Goal: Task Accomplishment & Management: Manage account settings

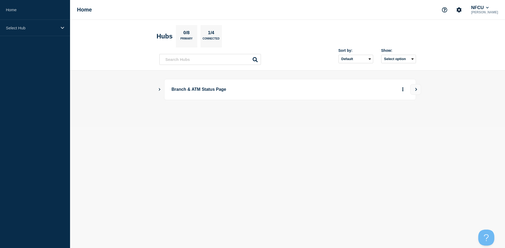
click at [161, 90] on icon "Show Connected Hubs" at bounding box center [159, 89] width 3 height 3
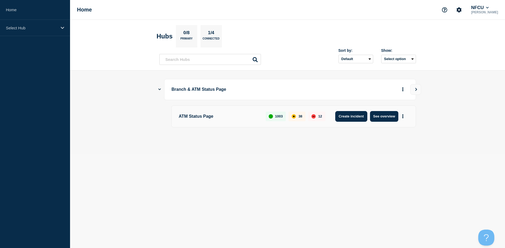
click at [355, 114] on button "Create incident" at bounding box center [351, 116] width 32 height 11
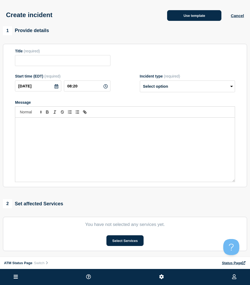
click at [204, 16] on button "Use template" at bounding box center [194, 15] width 54 height 11
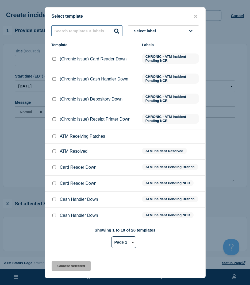
click at [79, 29] on input "text" at bounding box center [86, 30] width 71 height 11
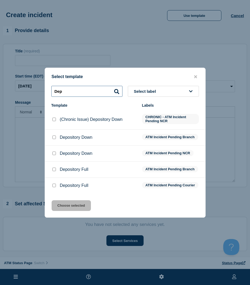
type input "Dep"
click at [53, 136] on input "Depository Down checkbox" at bounding box center [53, 137] width 3 height 3
checkbox input "true"
click at [76, 210] on button "Choose selected" at bounding box center [71, 205] width 39 height 11
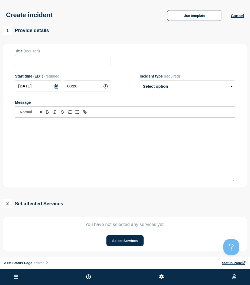
type input "Depository Down"
select select "identified"
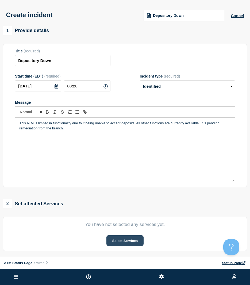
click at [121, 243] on button "Select Services" at bounding box center [124, 240] width 37 height 11
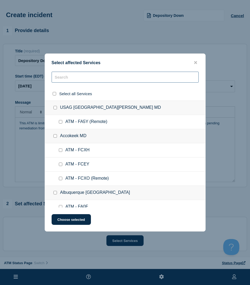
click at [84, 79] on input "text" at bounding box center [125, 77] width 147 height 11
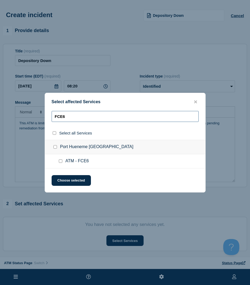
type input "FCE6"
click at [60, 161] on input "ATM - FCE6 checkbox" at bounding box center [60, 160] width 3 height 3
checkbox input "true"
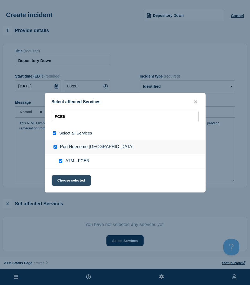
click at [66, 178] on button "Choose selected" at bounding box center [71, 180] width 39 height 11
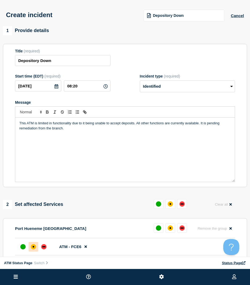
click at [33, 245] on div "affected" at bounding box center [33, 246] width 5 height 5
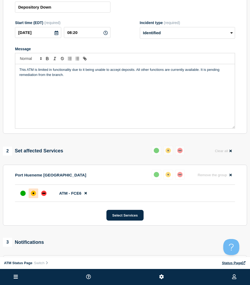
scroll to position [80, 0]
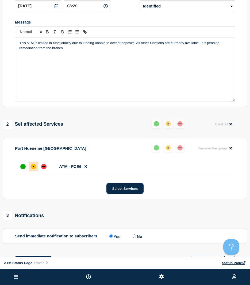
click at [56, 209] on div "1 Provide details Title (required) Depository Down Start time (EDT) (required) …" at bounding box center [125, 113] width 250 height 334
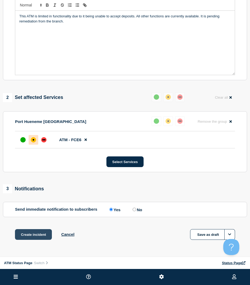
click at [18, 236] on button "Create incident" at bounding box center [33, 234] width 37 height 11
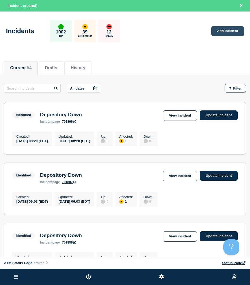
click at [239, 29] on link "Add incident" at bounding box center [227, 31] width 33 height 10
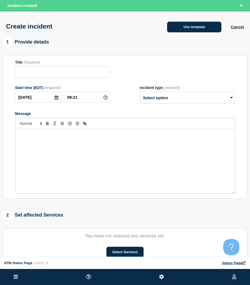
click at [184, 30] on button "Use template" at bounding box center [194, 27] width 54 height 11
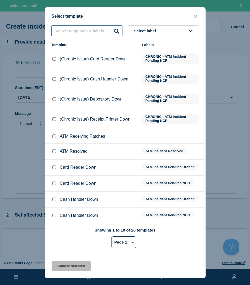
click at [93, 32] on input "text" at bounding box center [86, 30] width 71 height 11
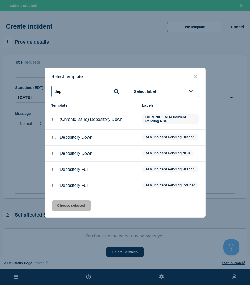
type input "dep"
click at [55, 137] on input "Depository Down checkbox" at bounding box center [53, 137] width 3 height 3
checkbox input "true"
click at [79, 210] on button "Choose selected" at bounding box center [71, 205] width 39 height 11
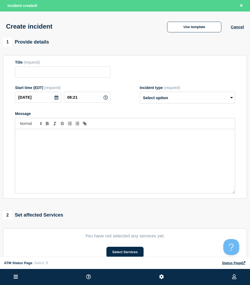
type input "Depository Down"
select select "identified"
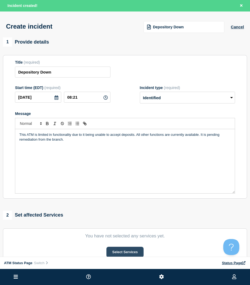
click at [124, 248] on button "Select Services" at bounding box center [124, 252] width 37 height 11
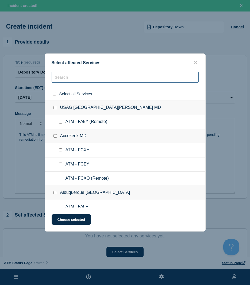
click at [78, 77] on input "text" at bounding box center [125, 77] width 147 height 11
type input "C"
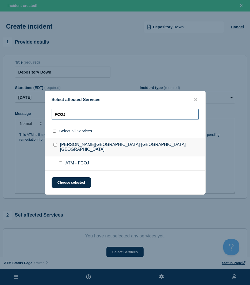
type input "FCOJ"
click at [61, 162] on input "ATM - FCOJ checkbox" at bounding box center [60, 163] width 3 height 3
checkbox input "true"
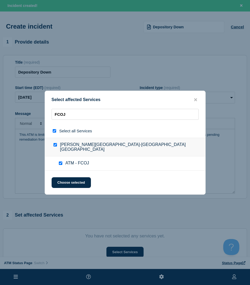
checkbox input "true"
click at [63, 181] on button "Choose selected" at bounding box center [71, 182] width 39 height 11
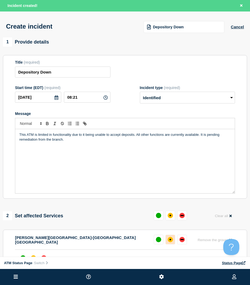
click at [170, 242] on div "affected" at bounding box center [170, 239] width 5 height 5
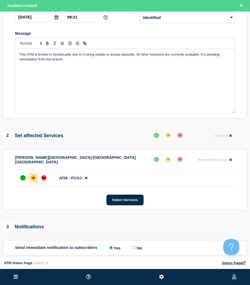
scroll to position [53, 0]
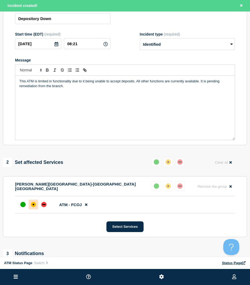
click at [57, 222] on section "[PERSON_NAME] Market-[GEOGRAPHIC_DATA] [GEOGRAPHIC_DATA] Reset Remove the group…" at bounding box center [125, 206] width 244 height 61
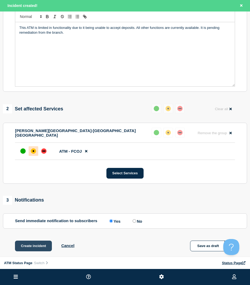
click at [40, 245] on button "Create incident" at bounding box center [33, 246] width 37 height 11
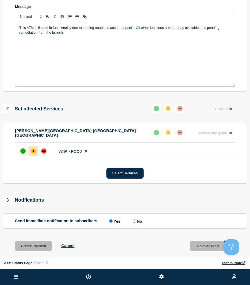
scroll to position [96, 0]
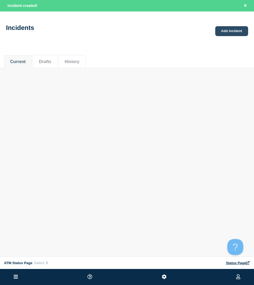
click at [232, 32] on link "Add incident" at bounding box center [231, 31] width 33 height 10
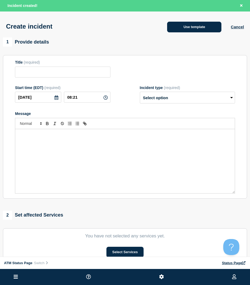
click at [201, 33] on div "Create incident Use template Cancel" at bounding box center [125, 24] width 250 height 26
click at [199, 32] on button "Use template" at bounding box center [194, 27] width 54 height 11
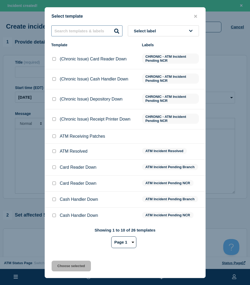
click at [93, 29] on input "text" at bounding box center [86, 30] width 71 height 11
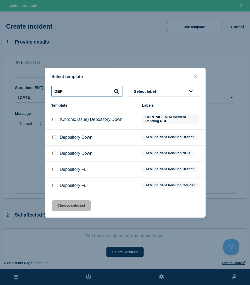
type input "DEP"
click at [52, 139] on div at bounding box center [53, 137] width 5 height 5
click at [53, 136] on input "Depository Down checkbox" at bounding box center [53, 137] width 3 height 3
checkbox input "true"
click at [79, 211] on button "Choose selected" at bounding box center [71, 205] width 39 height 11
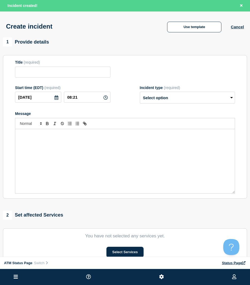
type input "Depository Down"
select select "identified"
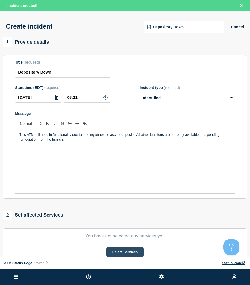
click at [122, 248] on button "Select Services" at bounding box center [124, 252] width 37 height 11
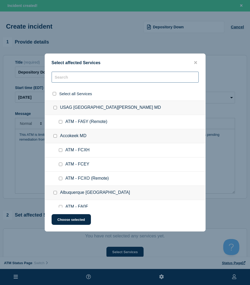
click at [95, 78] on input "text" at bounding box center [125, 77] width 147 height 11
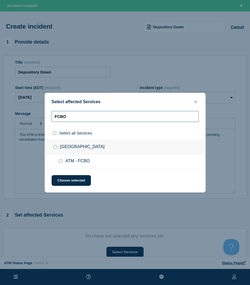
type input "FCBO"
click at [62, 162] on input "ATM - FCBO checkbox" at bounding box center [60, 160] width 3 height 3
checkbox input "true"
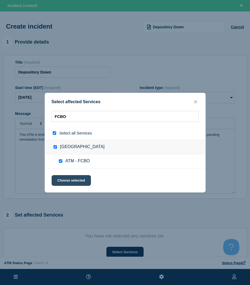
click at [68, 179] on button "Choose selected" at bounding box center [71, 180] width 39 height 11
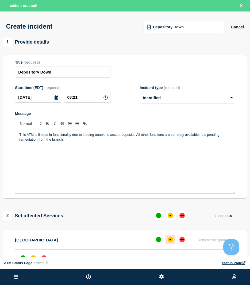
click at [174, 239] on button at bounding box center [171, 240] width 10 height 10
click at [110, 211] on div "1 Provide details Title (required) Depository Down Start time (EDT) (required) …" at bounding box center [125, 204] width 250 height 334
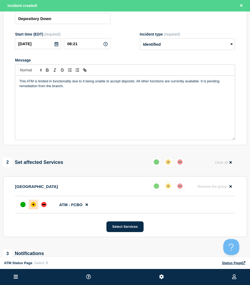
scroll to position [107, 0]
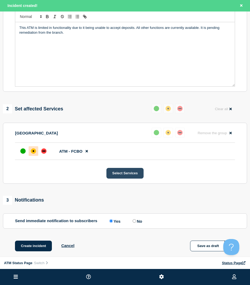
click at [132, 175] on button "Select Services" at bounding box center [124, 173] width 37 height 11
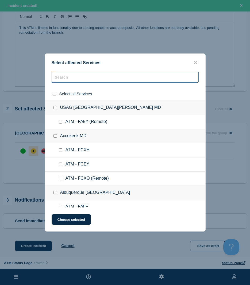
click at [55, 76] on input "text" at bounding box center [125, 77] width 147 height 11
click at [193, 64] on button "close button" at bounding box center [196, 62] width 6 height 5
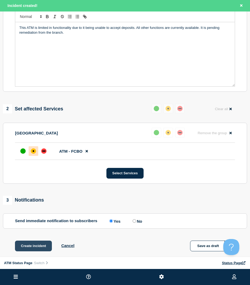
click at [39, 246] on button "Create incident" at bounding box center [33, 246] width 37 height 11
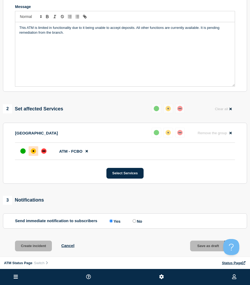
scroll to position [96, 0]
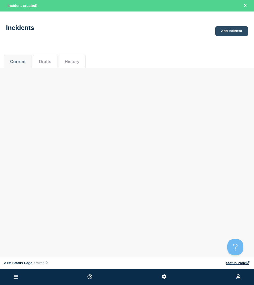
click at [231, 30] on link "Add incident" at bounding box center [231, 31] width 33 height 10
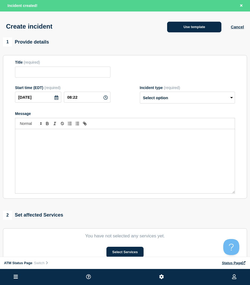
click at [174, 30] on button "Use template" at bounding box center [194, 27] width 54 height 11
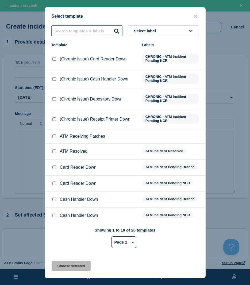
click at [94, 31] on input "text" at bounding box center [86, 30] width 71 height 11
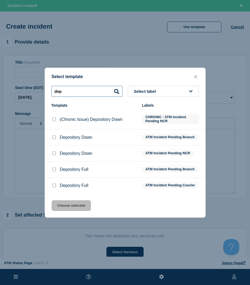
type input "dep"
click at [55, 136] on input "Depository Down checkbox" at bounding box center [53, 137] width 3 height 3
checkbox input "true"
click at [62, 205] on button "Choose selected" at bounding box center [71, 205] width 39 height 11
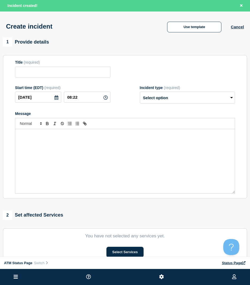
type input "Depository Down"
select select "identified"
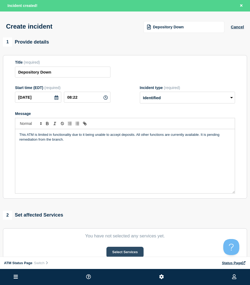
click at [139, 248] on button "Select Services" at bounding box center [124, 252] width 37 height 11
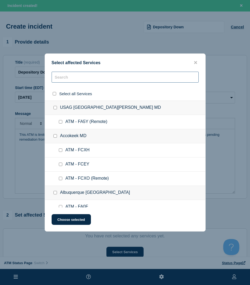
click at [76, 79] on input "text" at bounding box center [125, 77] width 147 height 11
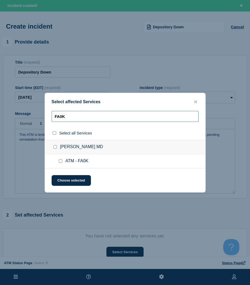
type input "FA0K"
click at [59, 161] on input "ATM - FA0K checkbox" at bounding box center [60, 160] width 3 height 3
checkbox input "true"
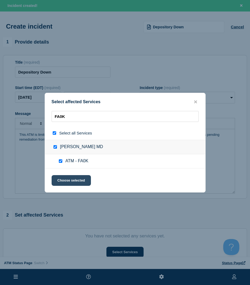
click at [62, 177] on button "Choose selected" at bounding box center [71, 180] width 39 height 11
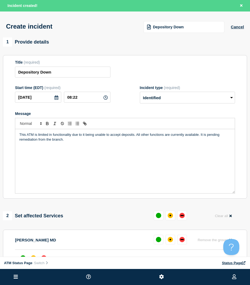
click at [76, 209] on div "1 Provide details Title (required) Depository Down Start time (EDT) (required) …" at bounding box center [125, 204] width 250 height 334
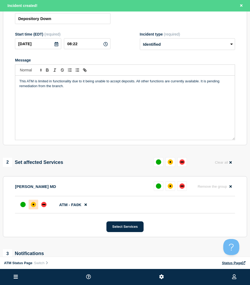
click at [34, 209] on div at bounding box center [34, 205] width 10 height 10
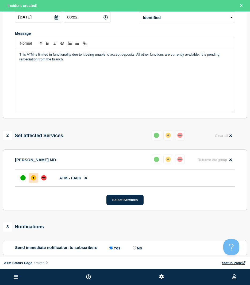
scroll to position [134, 0]
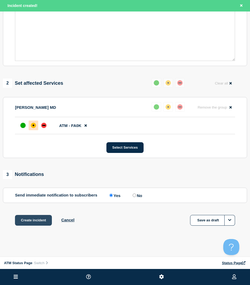
click at [34, 216] on button "Create incident" at bounding box center [33, 220] width 37 height 11
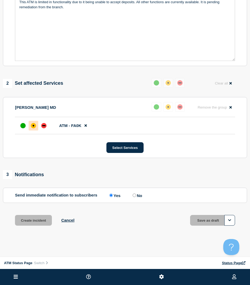
scroll to position [122, 0]
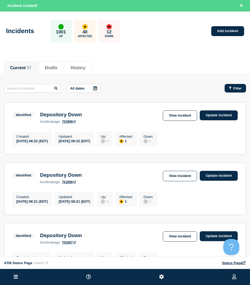
click at [239, 91] on button "Filter" at bounding box center [235, 88] width 21 height 9
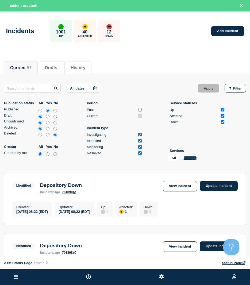
click at [192, 158] on button "Change" at bounding box center [190, 158] width 13 height 4
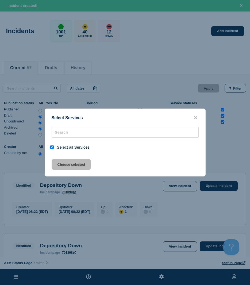
checkbox input "true"
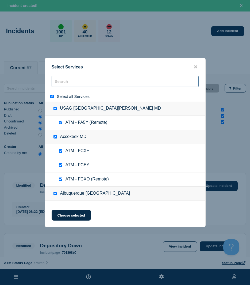
click at [85, 85] on input "search" at bounding box center [125, 81] width 147 height 11
click at [193, 66] on button "close button" at bounding box center [196, 66] width 6 height 5
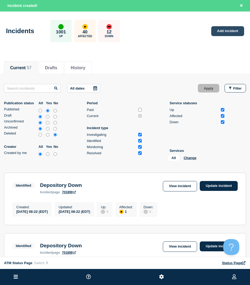
click at [220, 34] on link "Add incident" at bounding box center [227, 31] width 33 height 10
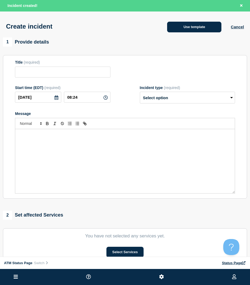
click at [185, 25] on button "Use template" at bounding box center [194, 27] width 54 height 11
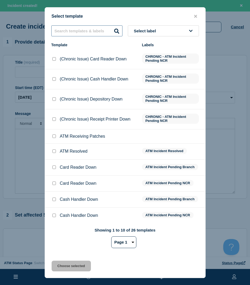
click at [91, 32] on input "text" at bounding box center [86, 30] width 71 height 11
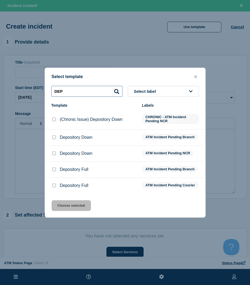
type input "DEP"
click at [52, 137] on input "Depository Down checkbox" at bounding box center [53, 137] width 3 height 3
checkbox input "true"
click at [73, 211] on button "Choose selected" at bounding box center [71, 205] width 39 height 11
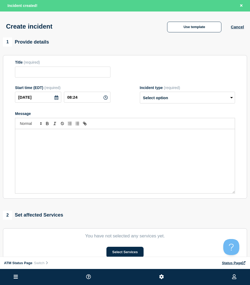
type input "Depository Down"
select select "identified"
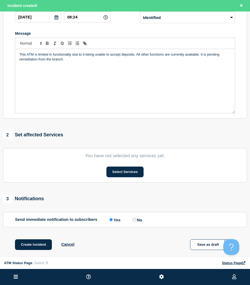
scroll to position [106, 0]
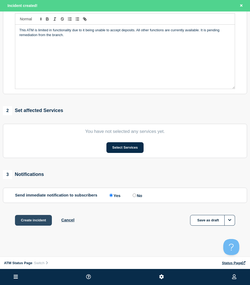
click at [40, 223] on button "Create incident" at bounding box center [33, 220] width 37 height 11
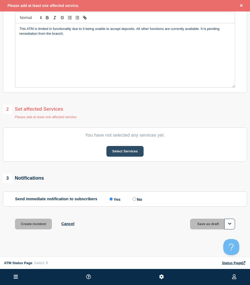
click at [126, 157] on button "Select Services" at bounding box center [124, 151] width 37 height 11
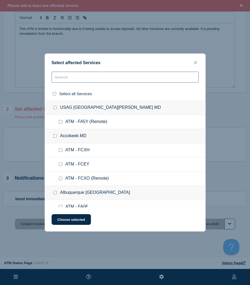
click at [76, 76] on input "text" at bounding box center [125, 77] width 147 height 11
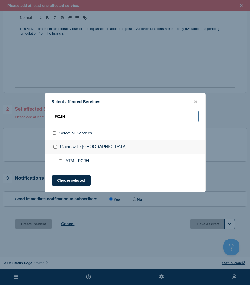
type input "FCJH"
click at [60, 162] on input "ATM - FCJH checkbox" at bounding box center [60, 160] width 3 height 3
checkbox input "true"
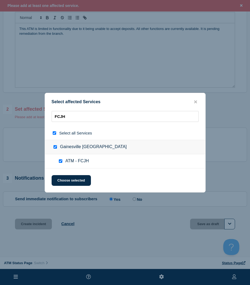
click at [60, 175] on div "Select affected Services FCJH Select all Services [GEOGRAPHIC_DATA] [GEOGRAPHIC…" at bounding box center [125, 143] width 161 height 100
click at [62, 181] on button "Choose selected" at bounding box center [71, 180] width 39 height 11
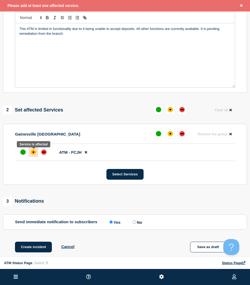
click at [35, 153] on div "affected" at bounding box center [33, 151] width 5 height 5
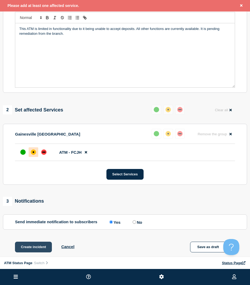
click at [16, 246] on button "Create incident" at bounding box center [33, 247] width 37 height 11
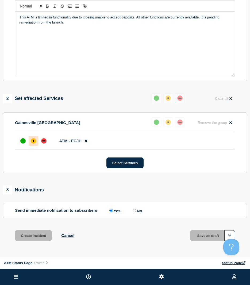
scroll to position [95, 0]
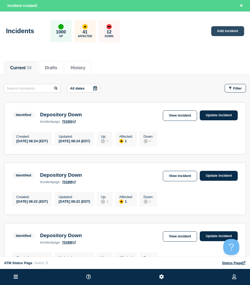
click at [227, 34] on link "Add incident" at bounding box center [227, 31] width 33 height 10
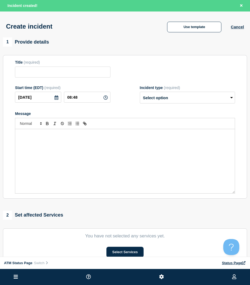
click at [196, 35] on div "Create incident Use template Cancel" at bounding box center [125, 24] width 250 height 26
click at [168, 32] on div "Use template" at bounding box center [194, 27] width 73 height 11
click at [176, 26] on button "Use template" at bounding box center [194, 27] width 54 height 11
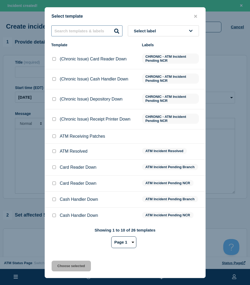
click at [90, 31] on input "text" at bounding box center [86, 30] width 71 height 11
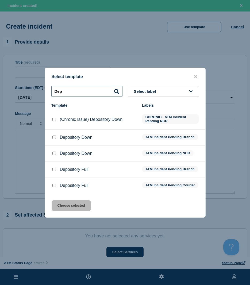
type input "Dep"
click at [51, 146] on li "Depository Down ATM Incident Pending Branch" at bounding box center [125, 154] width 160 height 16
click at [54, 136] on input "Depository Down checkbox" at bounding box center [53, 137] width 3 height 3
checkbox input "true"
click at [53, 154] on input "Depository Down checkbox" at bounding box center [53, 153] width 3 height 3
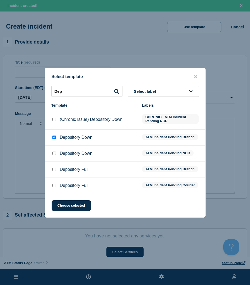
checkbox input "true"
checkbox input "false"
click at [64, 206] on button "Choose selected" at bounding box center [71, 205] width 39 height 11
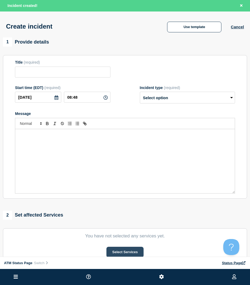
type input "Depository Down"
select select "identified"
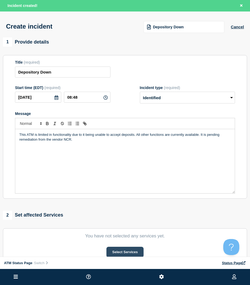
click at [123, 248] on button "Select Services" at bounding box center [124, 252] width 37 height 11
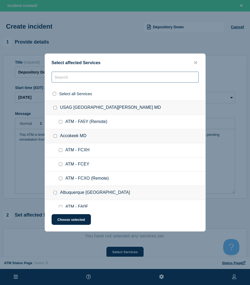
click at [94, 79] on input "text" at bounding box center [125, 77] width 147 height 11
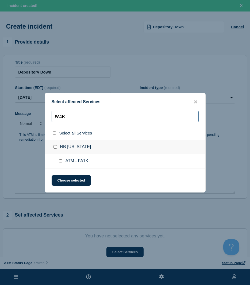
type input "FA1K"
click at [59, 160] on input "ATM - FA1K checkbox" at bounding box center [60, 160] width 3 height 3
checkbox input "true"
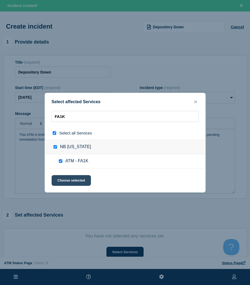
click at [63, 179] on button "Choose selected" at bounding box center [71, 180] width 39 height 11
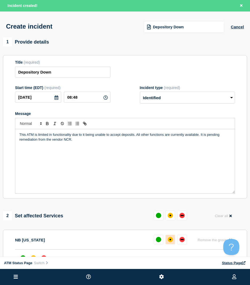
click at [171, 244] on button at bounding box center [171, 240] width 10 height 10
click at [90, 228] on div "2 Set affected Services Reset Clear all NB [US_STATE] Reset Remove the group Re…" at bounding box center [125, 251] width 244 height 80
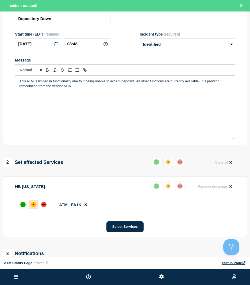
scroll to position [134, 0]
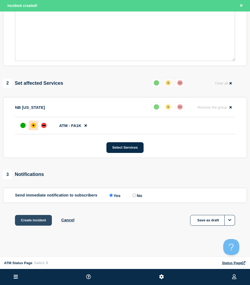
click at [39, 218] on button "Create incident" at bounding box center [33, 220] width 37 height 11
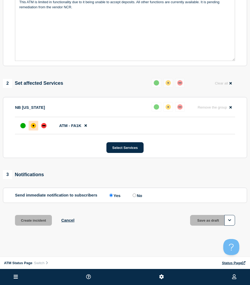
scroll to position [122, 0]
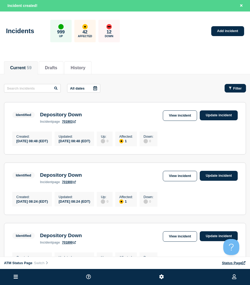
click at [231, 87] on icon "button" at bounding box center [230, 88] width 3 height 3
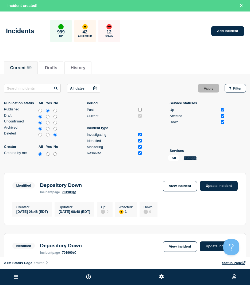
click at [193, 157] on button "Change" at bounding box center [190, 158] width 13 height 4
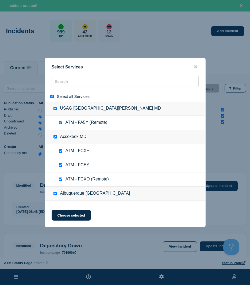
click at [52, 97] on input "select all" at bounding box center [51, 96] width 3 height 3
checkbox input "false"
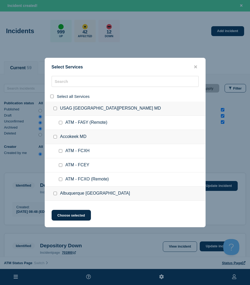
checkbox input "false"
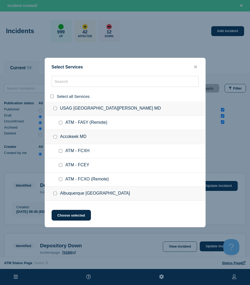
checkbox input "false"
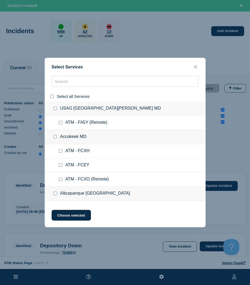
checkbox input "false"
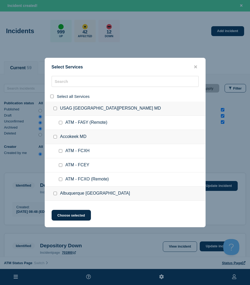
checkbox input "false"
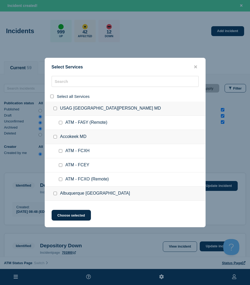
checkbox input "false"
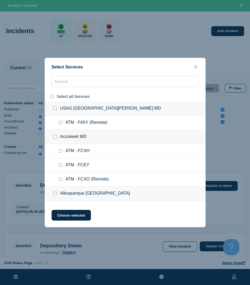
checkbox input "false"
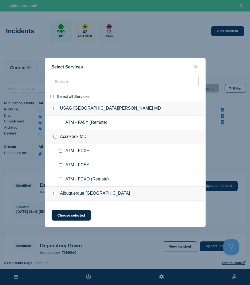
checkbox input "false"
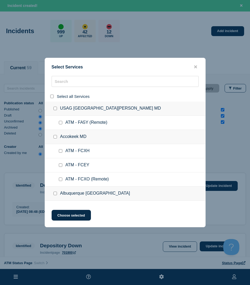
checkbox input "false"
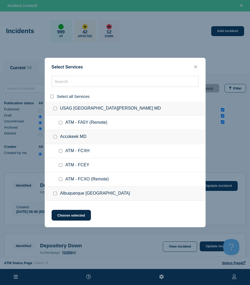
checkbox input "false"
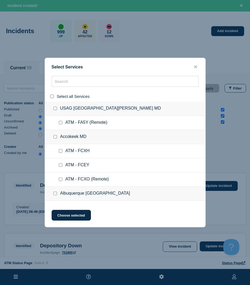
checkbox input "false"
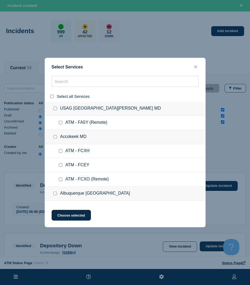
checkbox input "false"
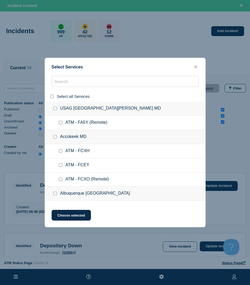
checkbox input "false"
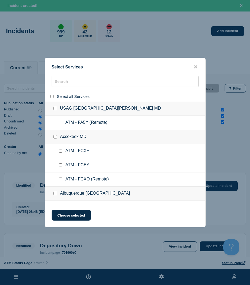
checkbox input "false"
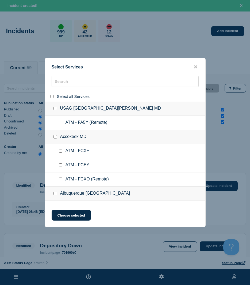
checkbox input "false"
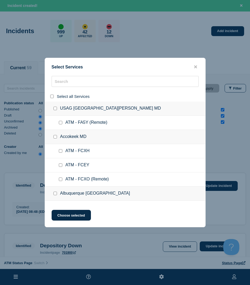
checkbox input "false"
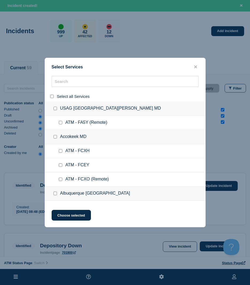
checkbox input "false"
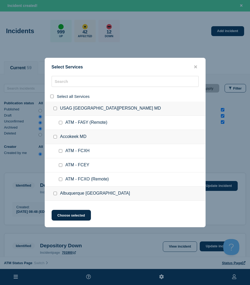
checkbox input "false"
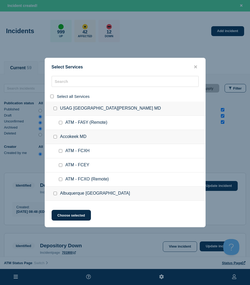
checkbox input "false"
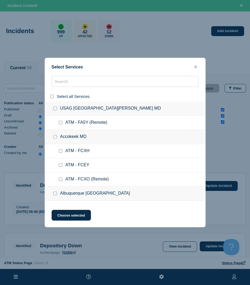
checkbox input "false"
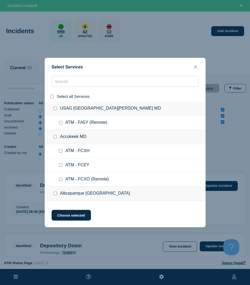
checkbox input "false"
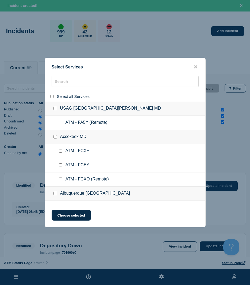
checkbox input "false"
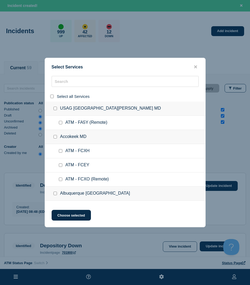
checkbox input "false"
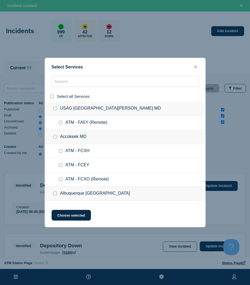
checkbox input "false"
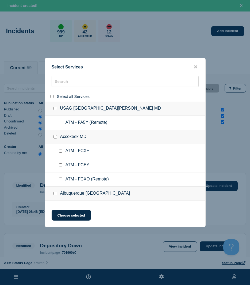
checkbox input "false"
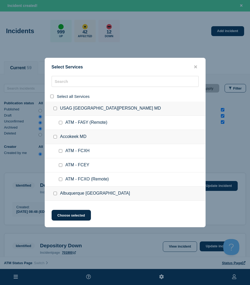
checkbox input "false"
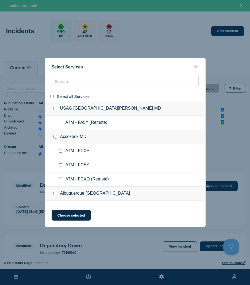
checkbox input "false"
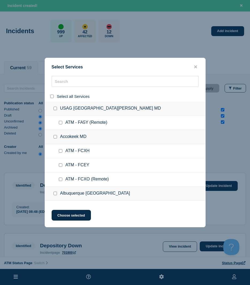
checkbox input "false"
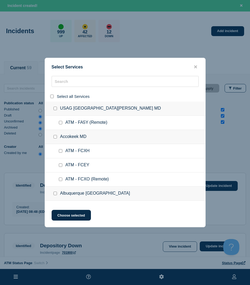
checkbox input "false"
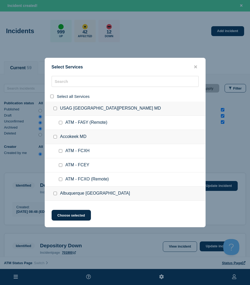
checkbox input "false"
click at [58, 91] on div at bounding box center [125, 96] width 160 height 10
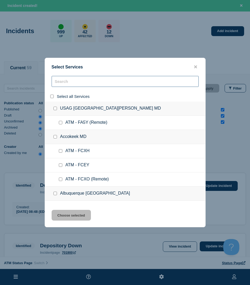
drag, startPoint x: 59, startPoint y: 85, endPoint x: 62, endPoint y: 86, distance: 2.8
click at [59, 85] on input "search" at bounding box center [125, 81] width 147 height 11
click at [62, 86] on input "search" at bounding box center [125, 81] width 147 height 11
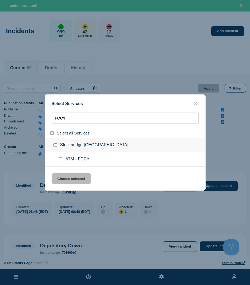
click at [61, 158] on input "service: ATM - FCCY" at bounding box center [60, 159] width 3 height 3
click at [63, 180] on button "Choose selected" at bounding box center [71, 178] width 39 height 11
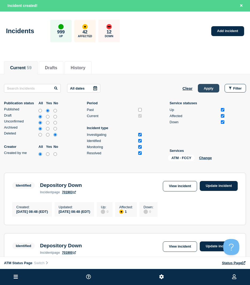
click at [215, 92] on button "Apply" at bounding box center [208, 88] width 21 height 9
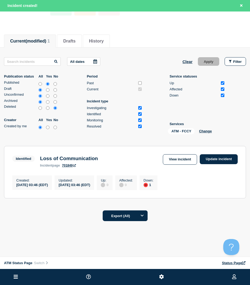
scroll to position [38, 0]
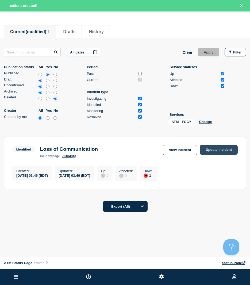
click at [204, 149] on link "Update incident" at bounding box center [219, 150] width 38 height 10
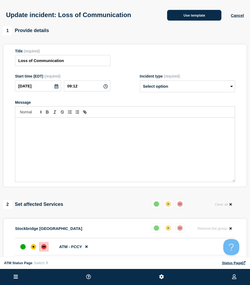
click at [180, 16] on button "Use template" at bounding box center [194, 15] width 54 height 11
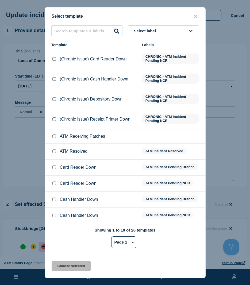
click at [53, 153] on input "ATM Resolved checkbox" at bounding box center [53, 150] width 3 height 3
click at [65, 248] on button "Choose selected" at bounding box center [71, 266] width 39 height 11
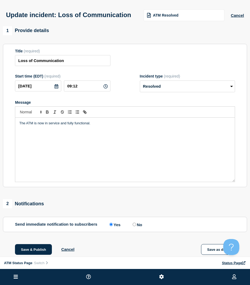
scroll to position [27, 0]
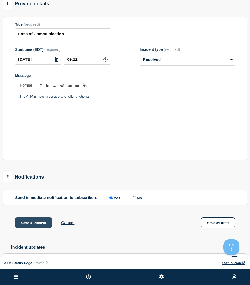
click at [40, 228] on button "Save & Publish" at bounding box center [33, 222] width 37 height 11
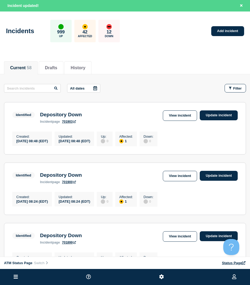
click at [178, 66] on div "Current 58 Drafts History" at bounding box center [125, 65] width 242 height 18
click at [232, 87] on div "Filter" at bounding box center [235, 88] width 13 height 4
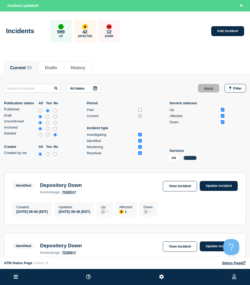
click at [189, 157] on button "Change" at bounding box center [190, 158] width 13 height 4
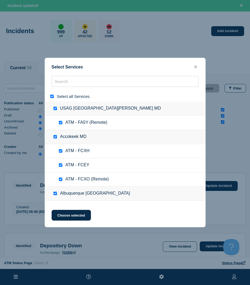
click at [51, 98] on input "select all" at bounding box center [51, 96] width 3 height 3
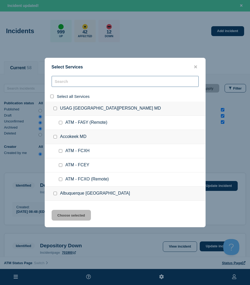
click at [63, 80] on input "search" at bounding box center [125, 81] width 147 height 11
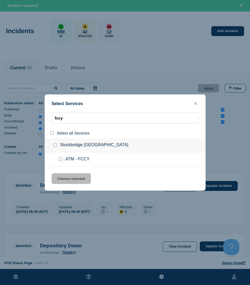
click at [60, 160] on input "service: ATM - FCCY" at bounding box center [60, 159] width 3 height 3
click at [63, 182] on button "Choose selected" at bounding box center [71, 178] width 39 height 11
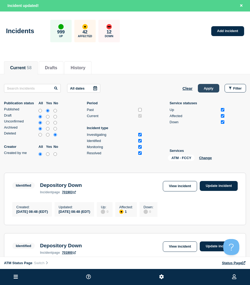
click at [201, 87] on button "Apply" at bounding box center [208, 88] width 21 height 9
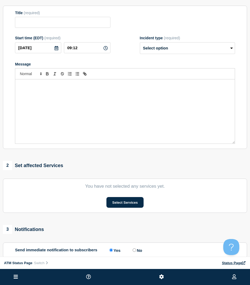
scroll to position [27, 0]
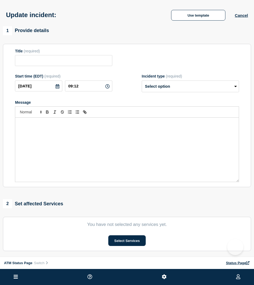
type input "Loss of Communication"
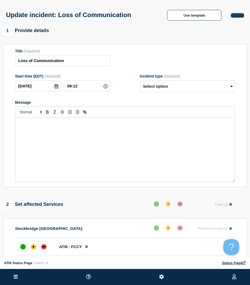
click at [241, 17] on button "Cancel" at bounding box center [237, 15] width 13 height 5
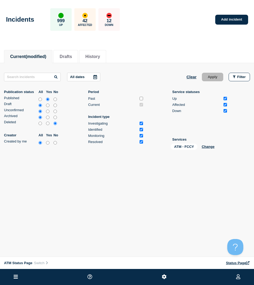
click at [23, 29] on div "Incidents 999 Up 42 Affected 12 Down" at bounding box center [63, 19] width 114 height 22
click at [21, 27] on div "Incidents 999 Up 42 Affected 12 Down" at bounding box center [63, 19] width 114 height 22
click at [20, 26] on div "Incidents 999 Up 42 Affected 12 Down" at bounding box center [63, 19] width 114 height 22
click at [20, 23] on h1 "Incidents" at bounding box center [20, 19] width 28 height 7
click at [45, 55] on span "(modified)" at bounding box center [36, 56] width 21 height 5
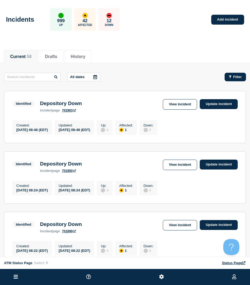
click at [240, 78] on span "Filter" at bounding box center [237, 77] width 9 height 4
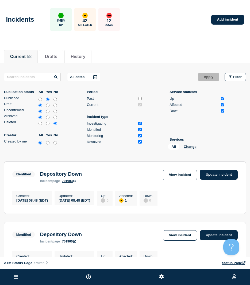
click at [189, 149] on div "All Change" at bounding box center [194, 148] width 53 height 8
click at [188, 148] on button "Change" at bounding box center [190, 147] width 13 height 4
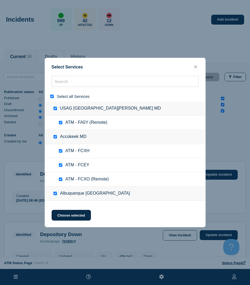
click at [51, 96] on input "select all" at bounding box center [51, 96] width 3 height 3
checkbox input "false"
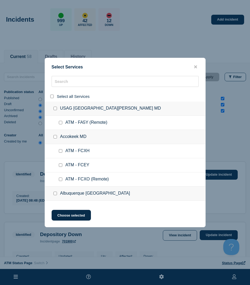
checkbox input "false"
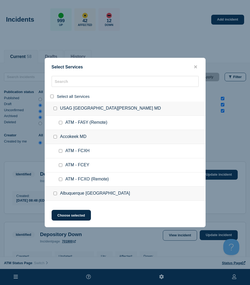
checkbox input "false"
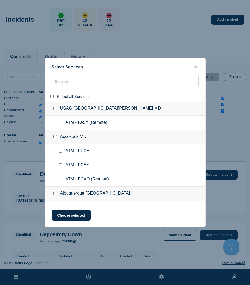
checkbox input "false"
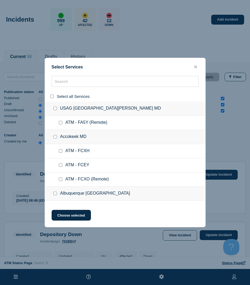
checkbox input "false"
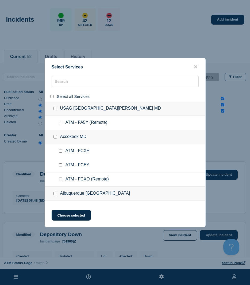
checkbox input "false"
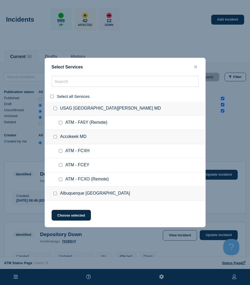
checkbox input "false"
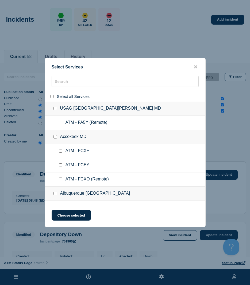
checkbox input "false"
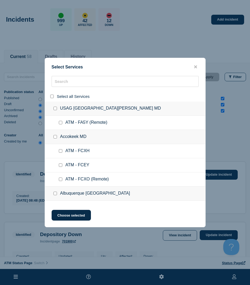
checkbox input "false"
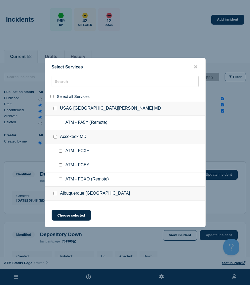
checkbox input "false"
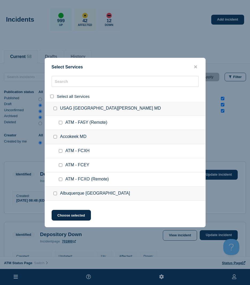
checkbox input "false"
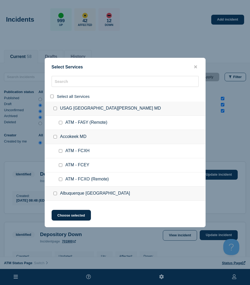
checkbox input "false"
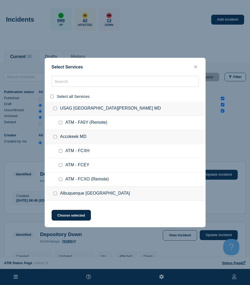
checkbox input "false"
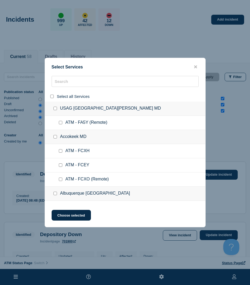
checkbox input "false"
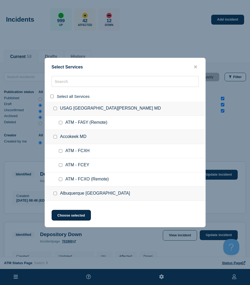
checkbox input "false"
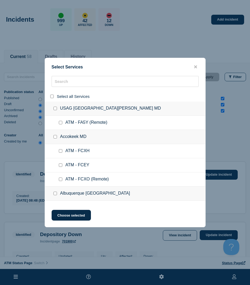
checkbox input "false"
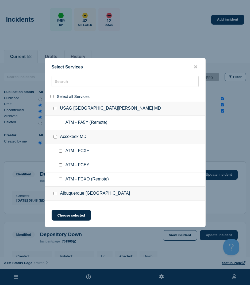
checkbox input "false"
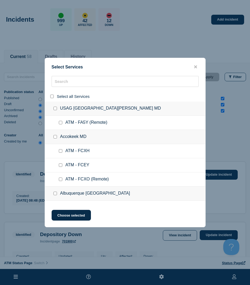
checkbox input "false"
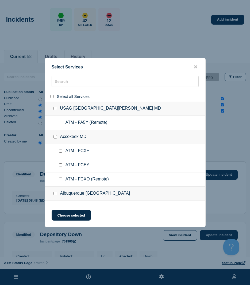
checkbox input "false"
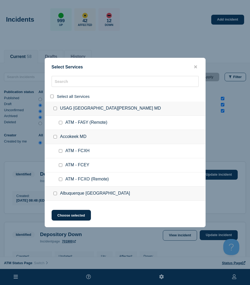
checkbox input "false"
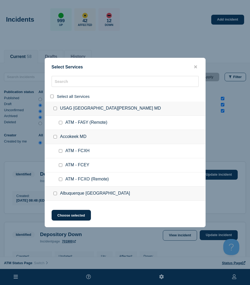
checkbox input "false"
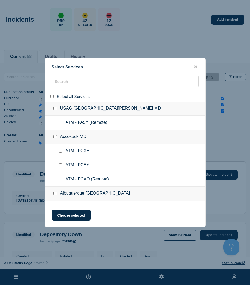
checkbox input "false"
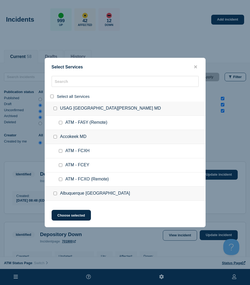
checkbox input "false"
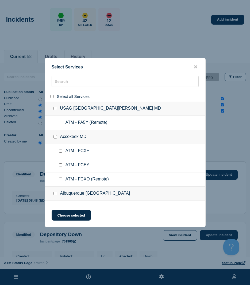
checkbox input "false"
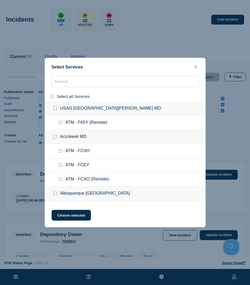
checkbox input "false"
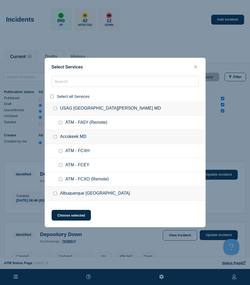
checkbox input "false"
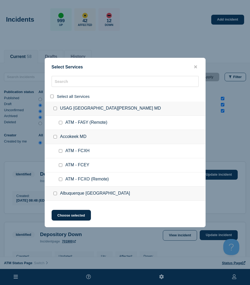
checkbox input "false"
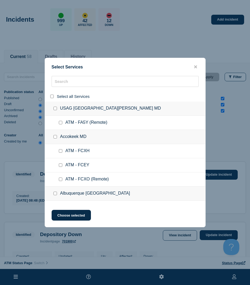
checkbox input "false"
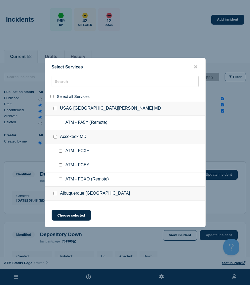
checkbox input "false"
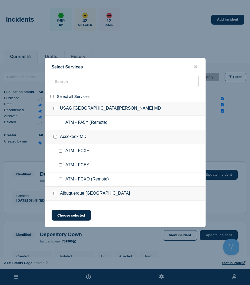
checkbox input "false"
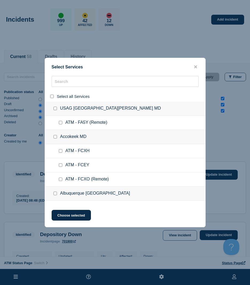
checkbox input "false"
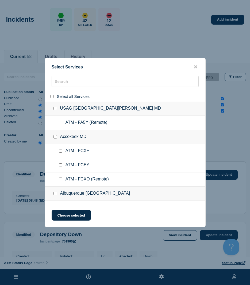
checkbox input "false"
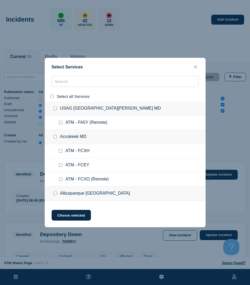
checkbox input "false"
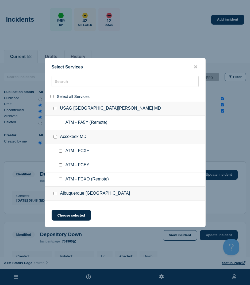
checkbox input "false"
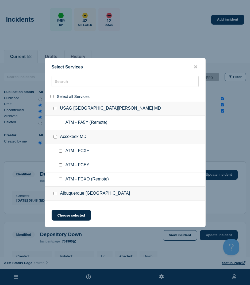
checkbox input "false"
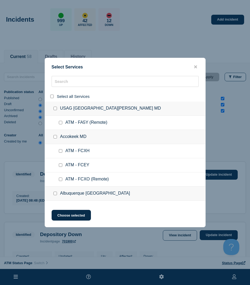
checkbox input "false"
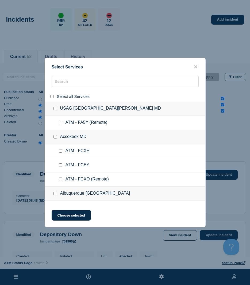
checkbox input "false"
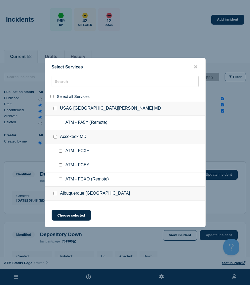
checkbox input "false"
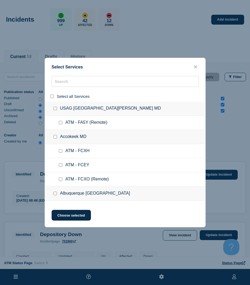
checkbox input "false"
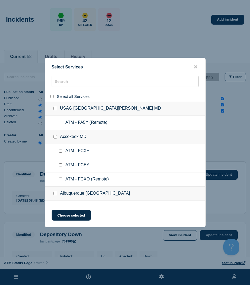
checkbox input "false"
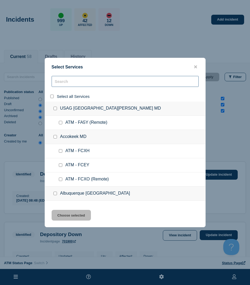
click at [60, 84] on input "search" at bounding box center [125, 81] width 147 height 11
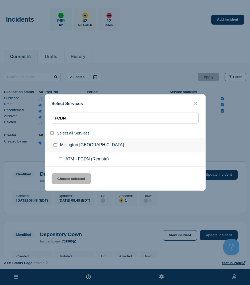
click at [62, 160] on div at bounding box center [62, 159] width 8 height 5
click at [61, 157] on div at bounding box center [62, 159] width 8 height 5
click at [59, 161] on input "service: ATM - FCDN (Remote)" at bounding box center [60, 159] width 3 height 3
click at [63, 178] on button "Choose selected" at bounding box center [71, 178] width 39 height 11
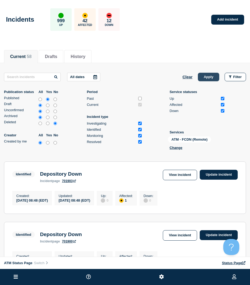
click at [215, 77] on button "Apply" at bounding box center [208, 77] width 21 height 9
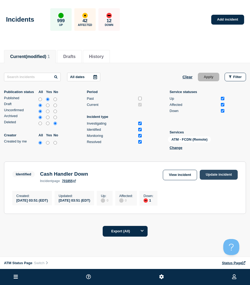
click at [214, 176] on link "Update incident" at bounding box center [219, 175] width 38 height 10
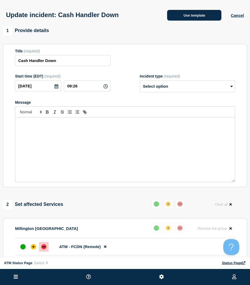
click at [191, 14] on button "Use template" at bounding box center [194, 15] width 54 height 11
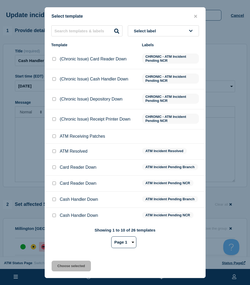
click at [55, 151] on input "ATM Resolved checkbox" at bounding box center [53, 150] width 3 height 3
click at [79, 270] on button "Choose selected" at bounding box center [71, 266] width 39 height 11
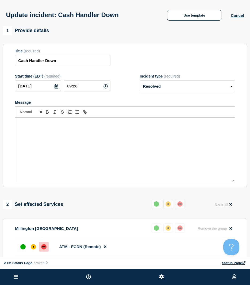
scroll to position [53, 0]
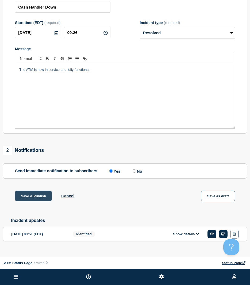
click at [30, 195] on button "Save & Publish" at bounding box center [33, 196] width 37 height 11
